Goal: Download file/media

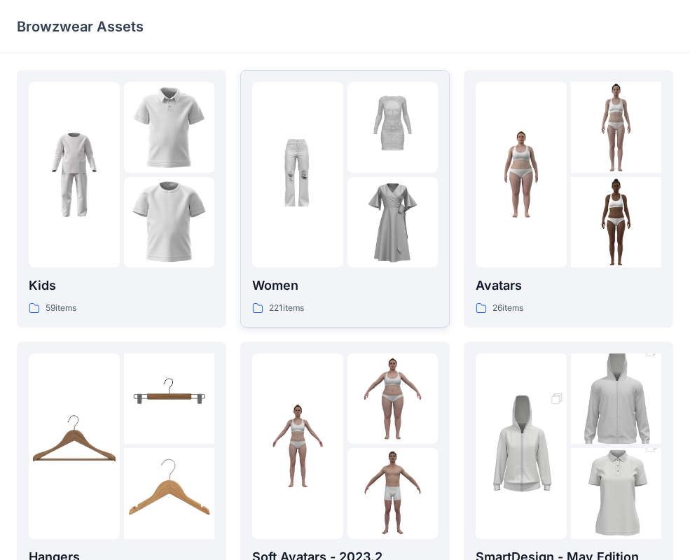
click at [293, 192] on img at bounding box center [297, 175] width 91 height 91
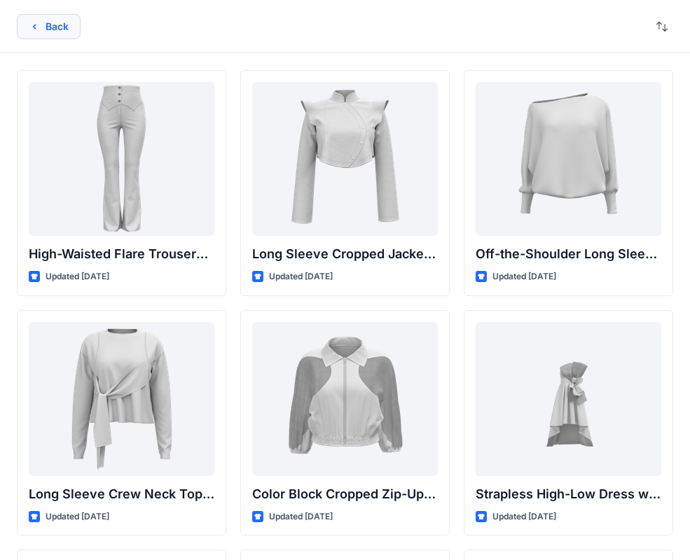
click at [50, 29] on button "Back" at bounding box center [49, 26] width 64 height 25
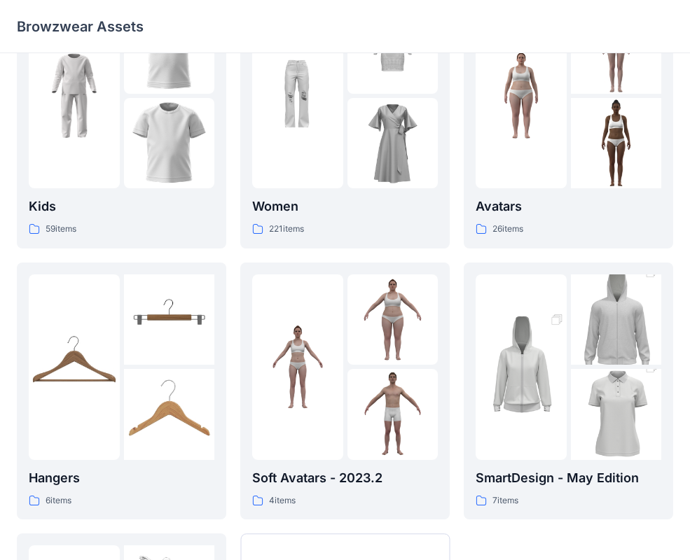
scroll to position [144, 0]
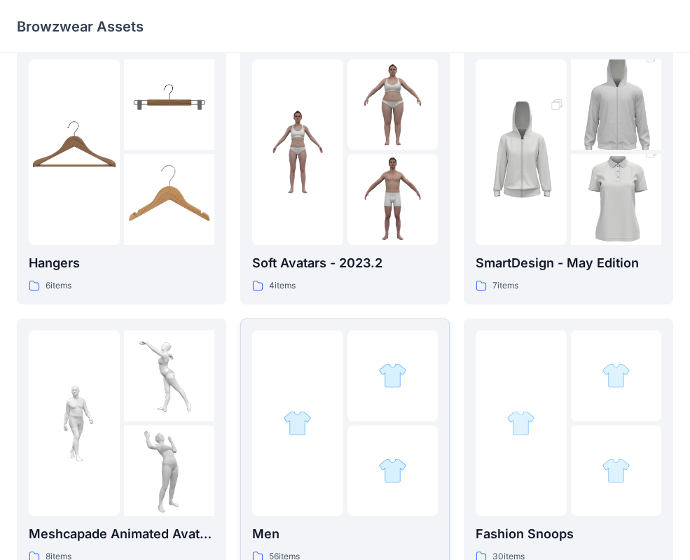
scroll to position [488, 0]
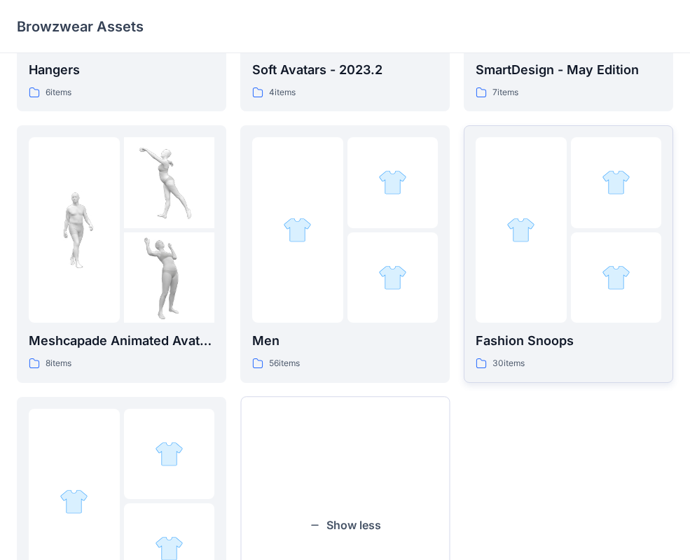
click at [538, 308] on div at bounding box center [521, 230] width 91 height 186
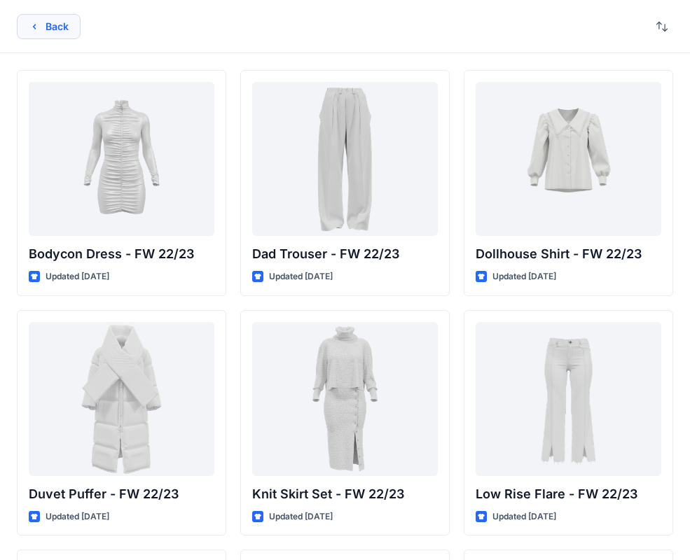
click at [57, 27] on button "Back" at bounding box center [49, 26] width 64 height 25
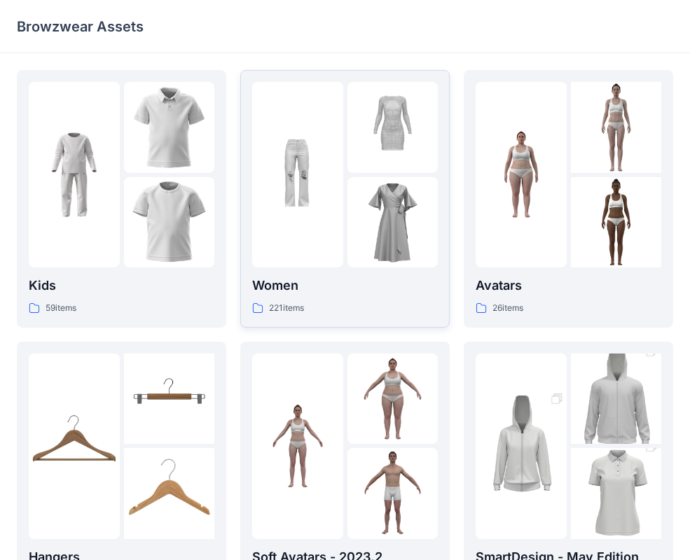
click at [328, 247] on div at bounding box center [297, 175] width 91 height 186
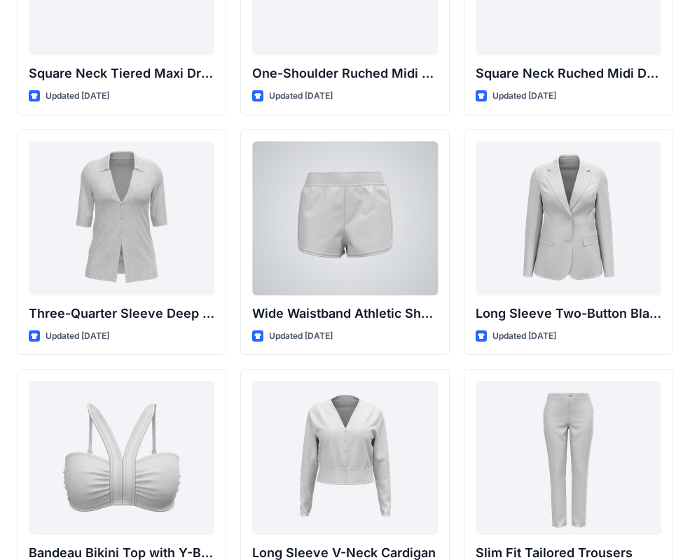
scroll to position [1310, 0]
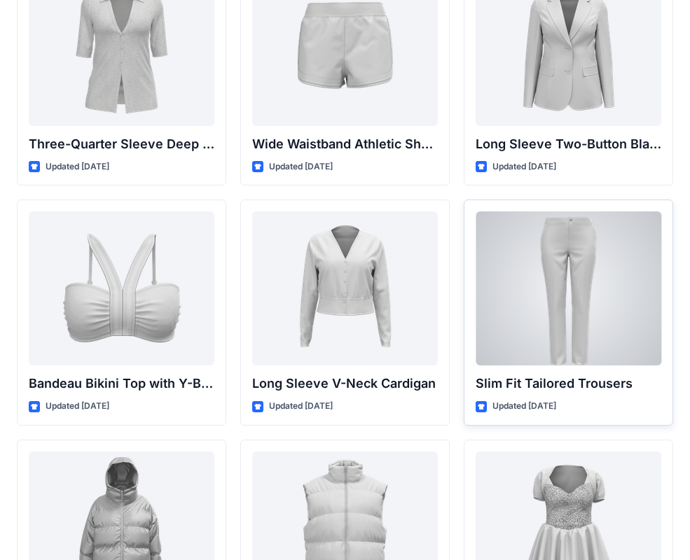
click at [586, 336] on div at bounding box center [569, 289] width 186 height 154
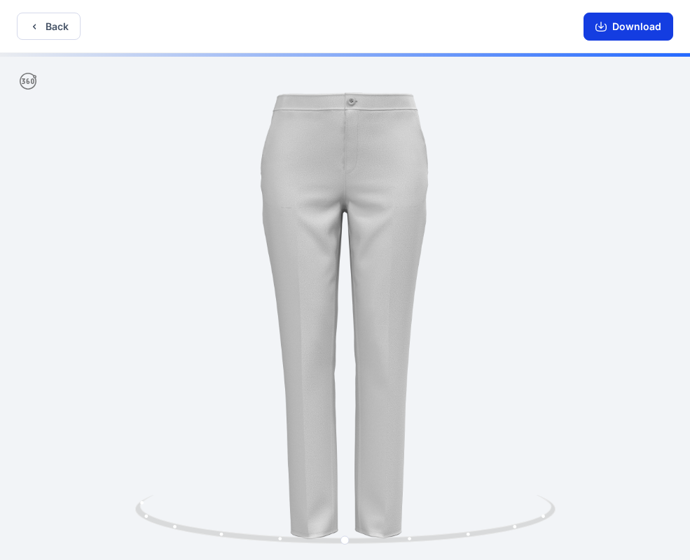
click at [603, 34] on button "Download" at bounding box center [629, 27] width 90 height 28
